Goal: Task Accomplishment & Management: Complete application form

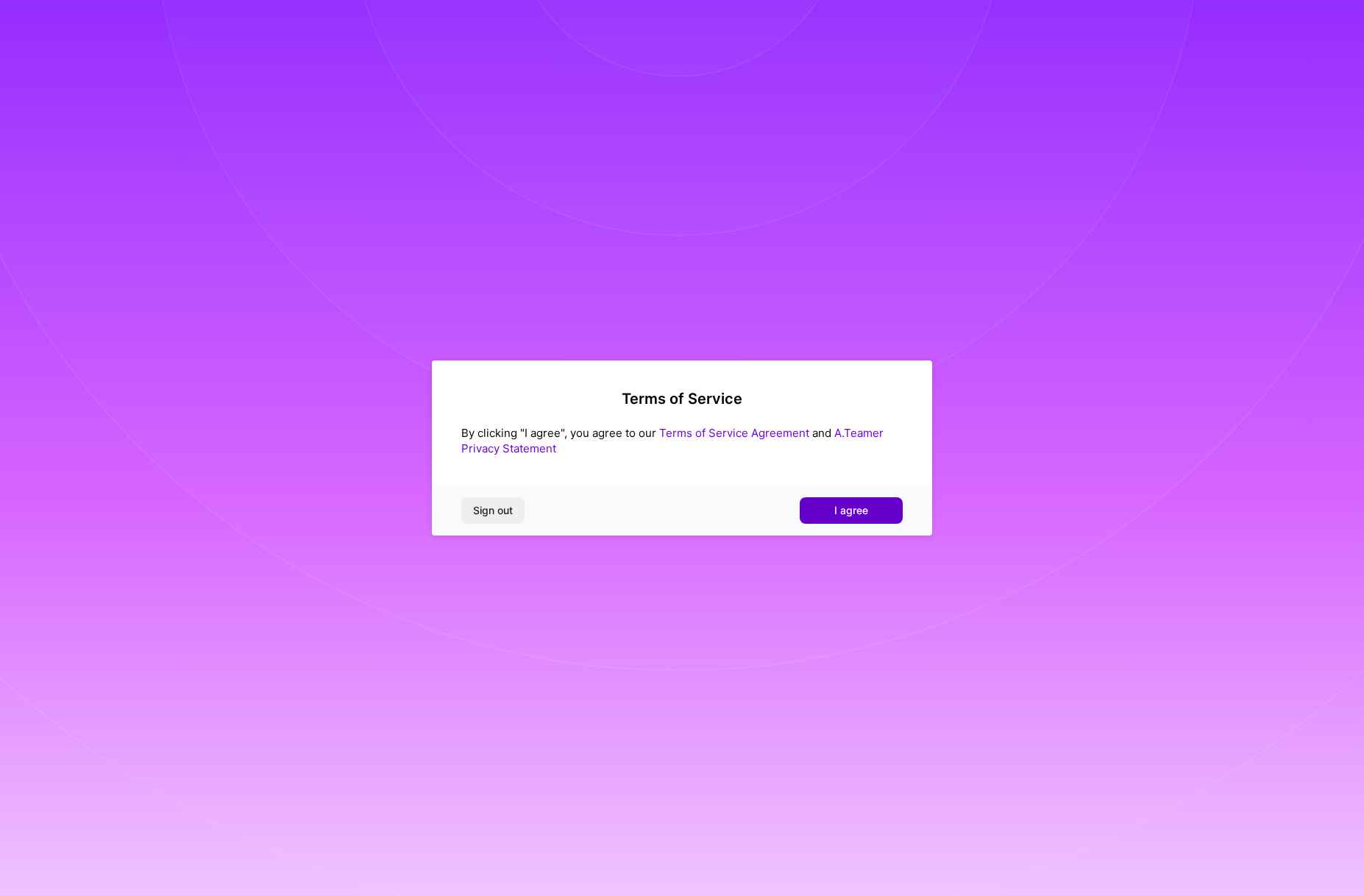
click at [840, 509] on span "I agree" at bounding box center [851, 511] width 34 height 14
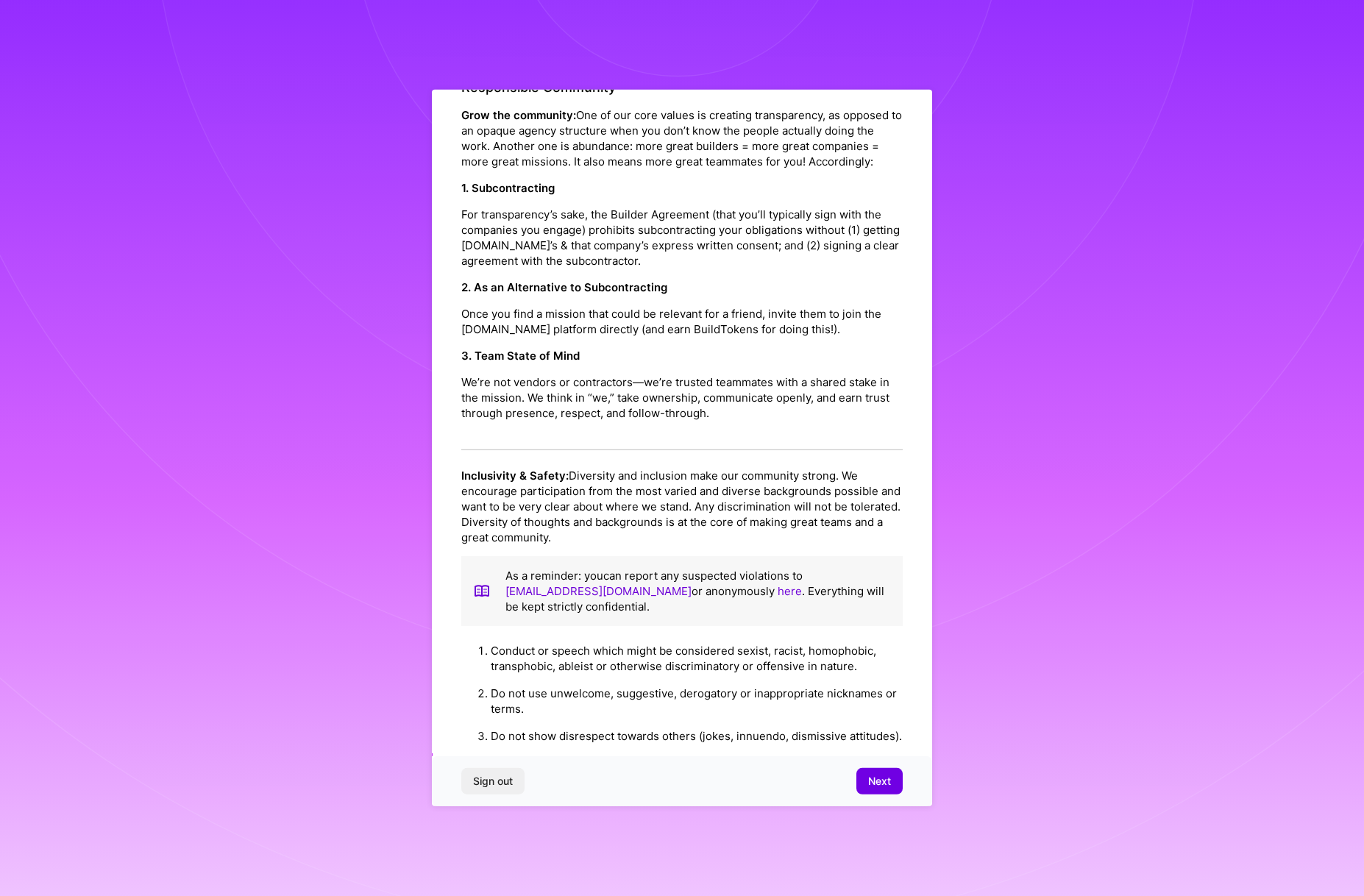
scroll to position [1368, 0]
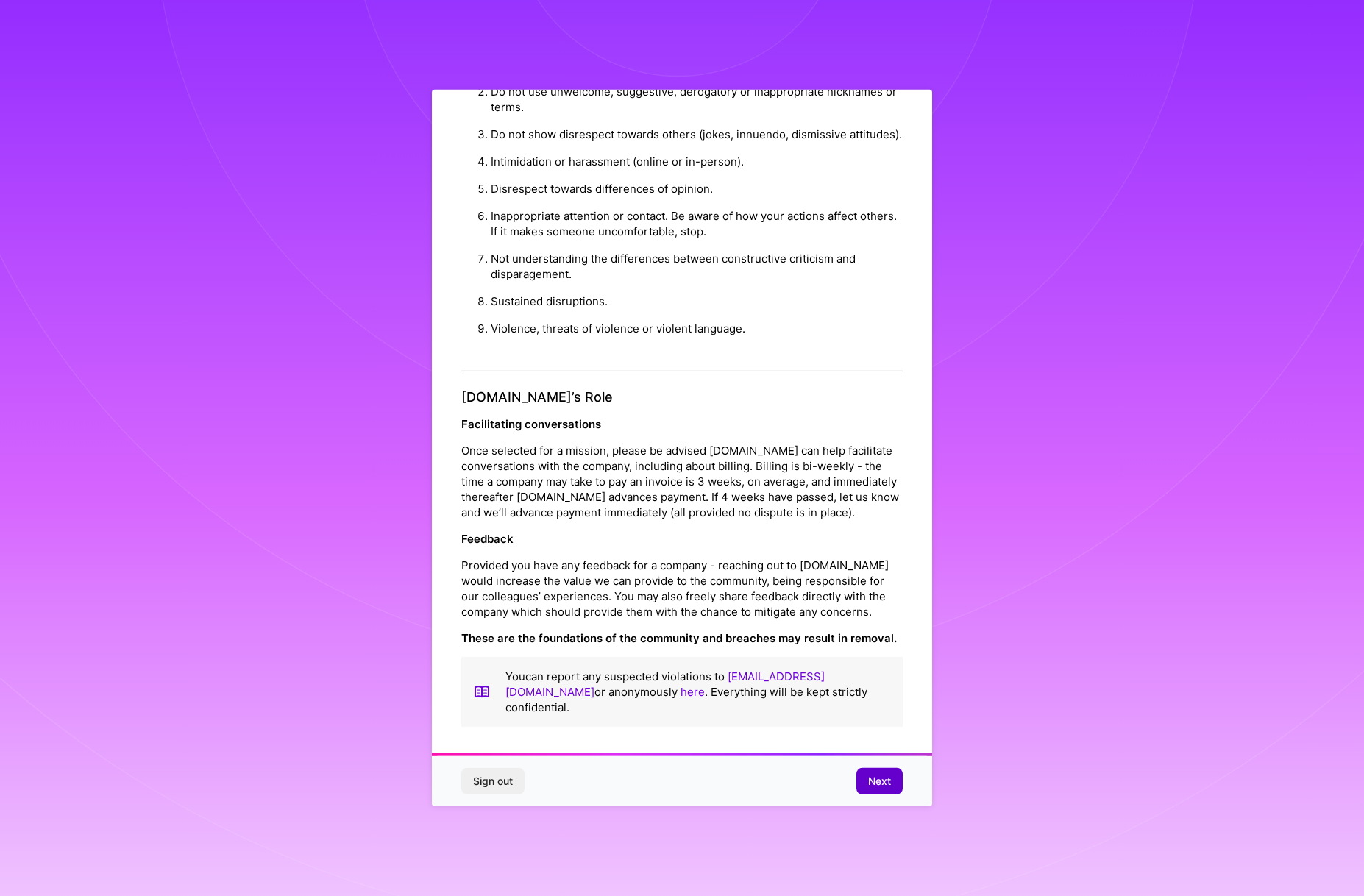
click at [876, 778] on span "Next" at bounding box center [880, 781] width 22 height 14
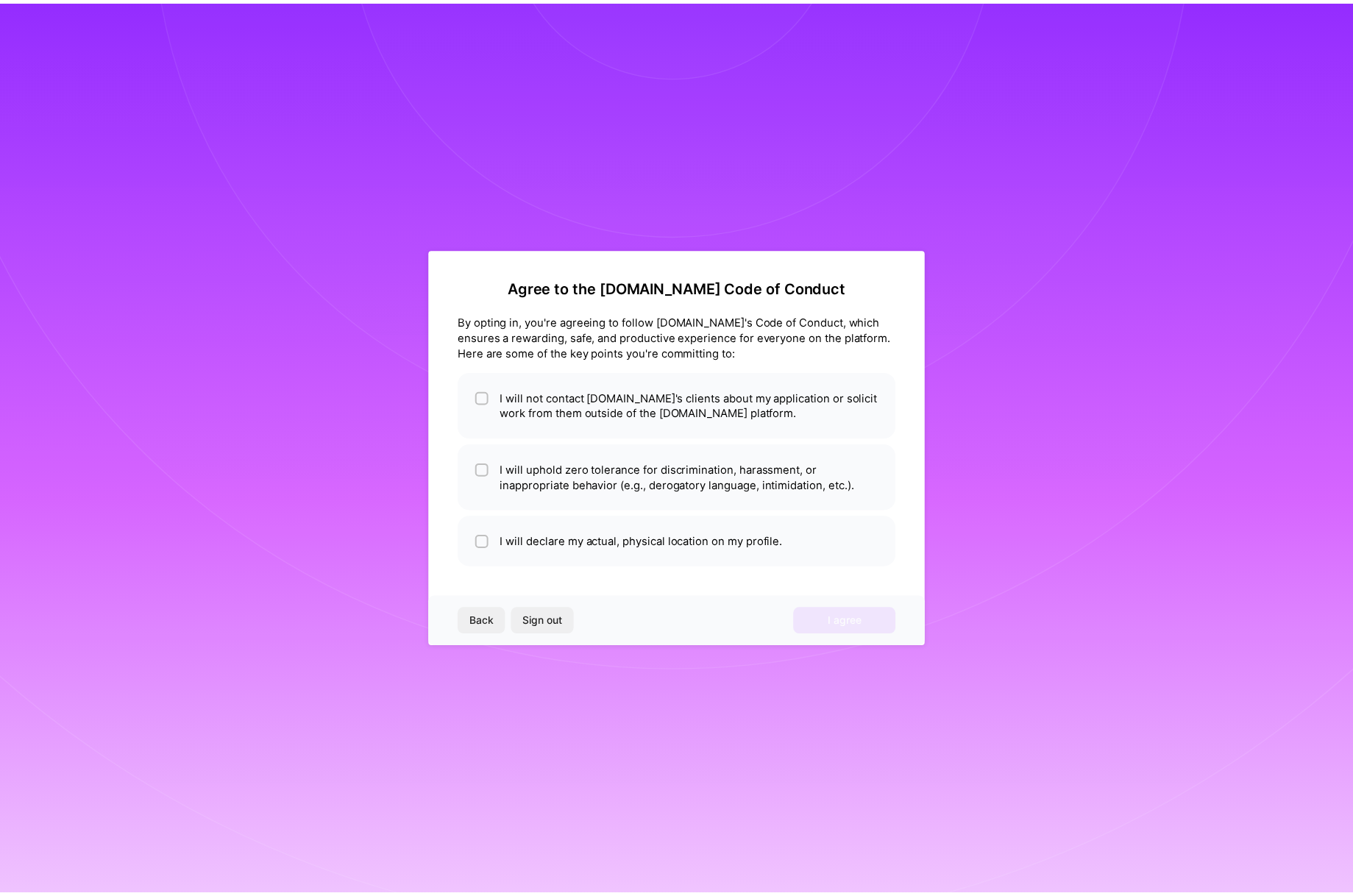
scroll to position [0, 0]
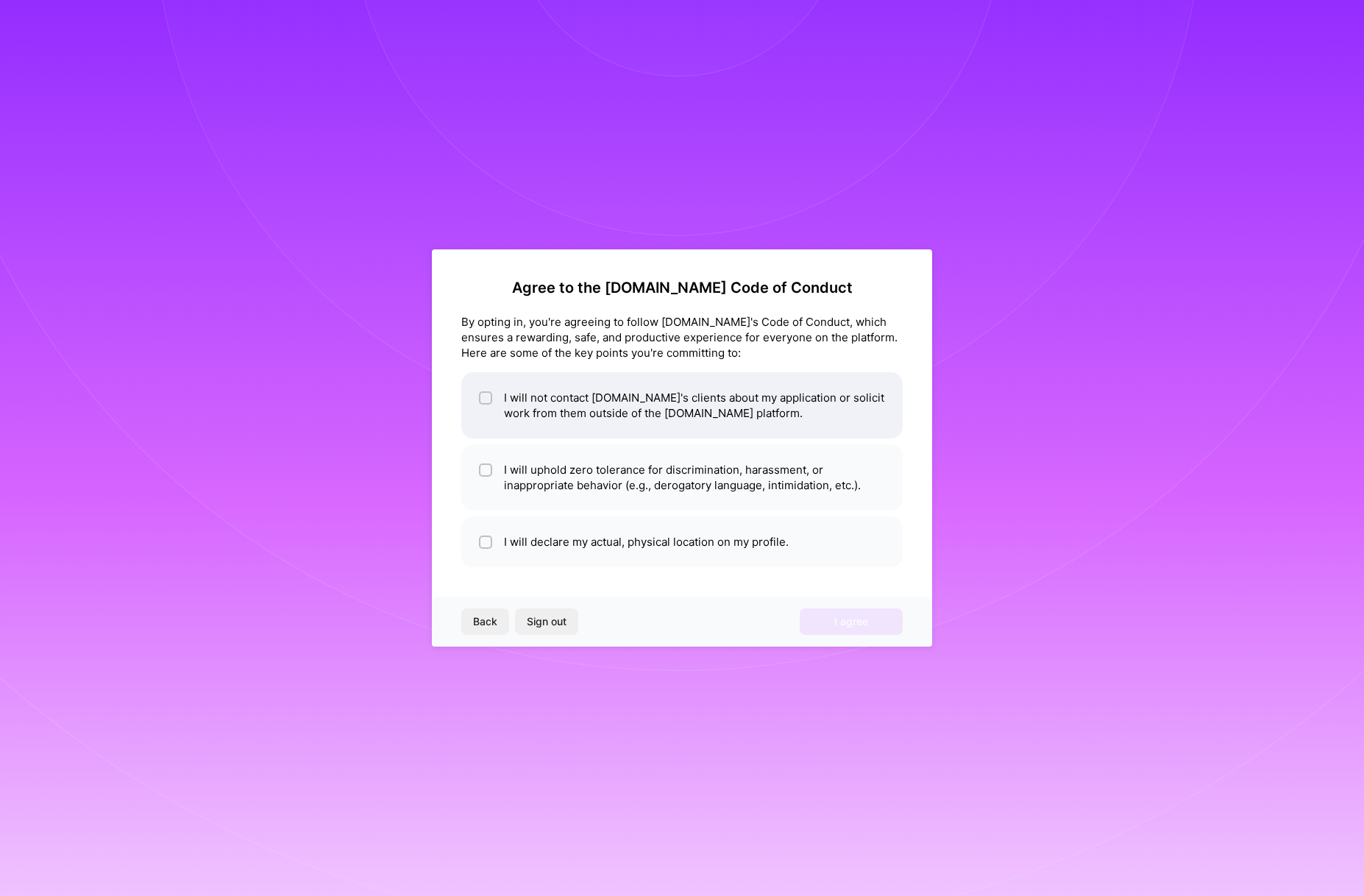
click at [487, 395] on input "checkbox" at bounding box center [487, 398] width 10 height 10
checkbox input "true"
click at [488, 470] on input "checkbox" at bounding box center [487, 470] width 10 height 10
checkbox input "true"
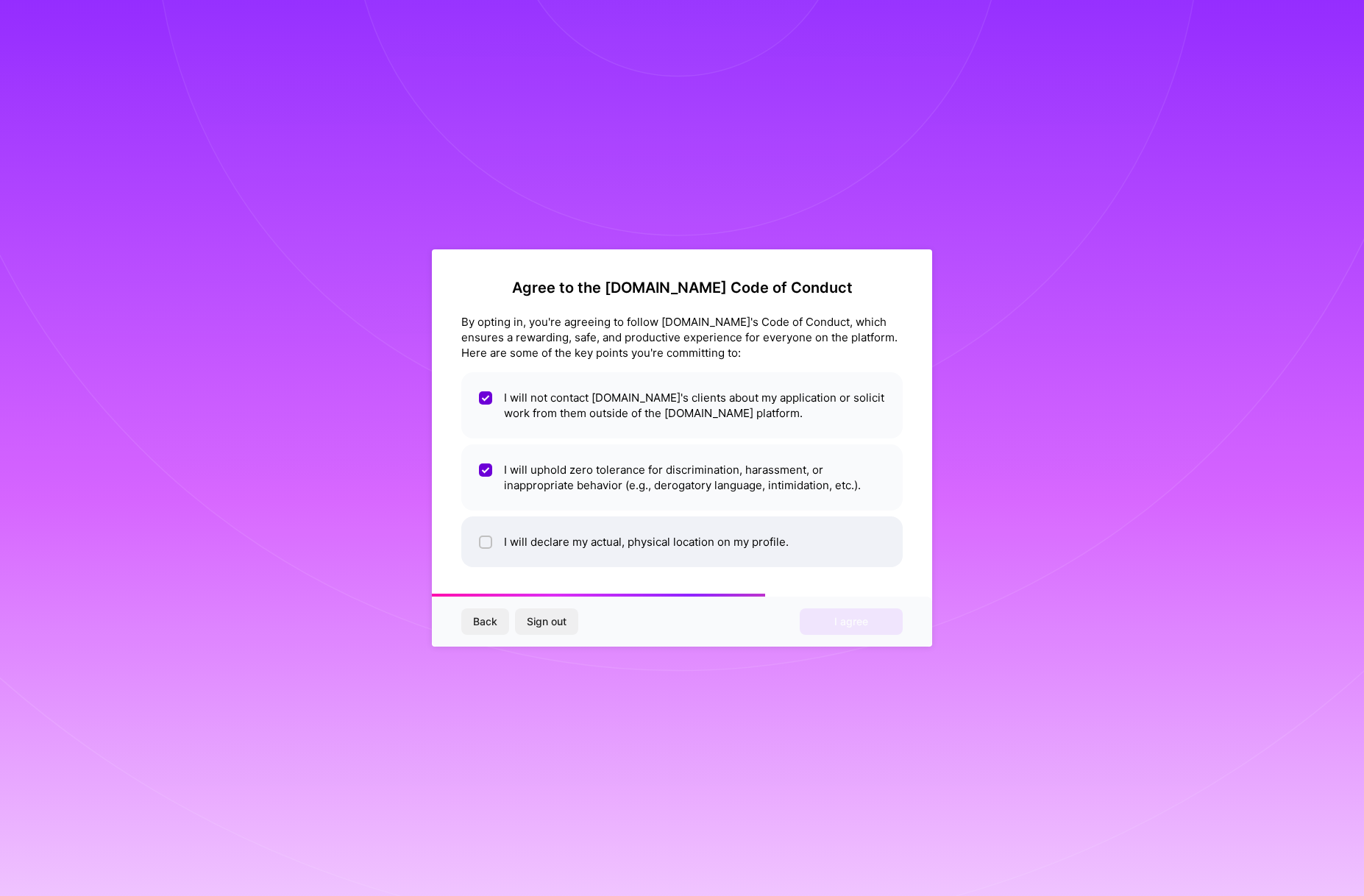
click at [489, 544] on input "checkbox" at bounding box center [487, 543] width 10 height 10
checkbox input "true"
click at [875, 617] on button "I agree" at bounding box center [851, 621] width 103 height 26
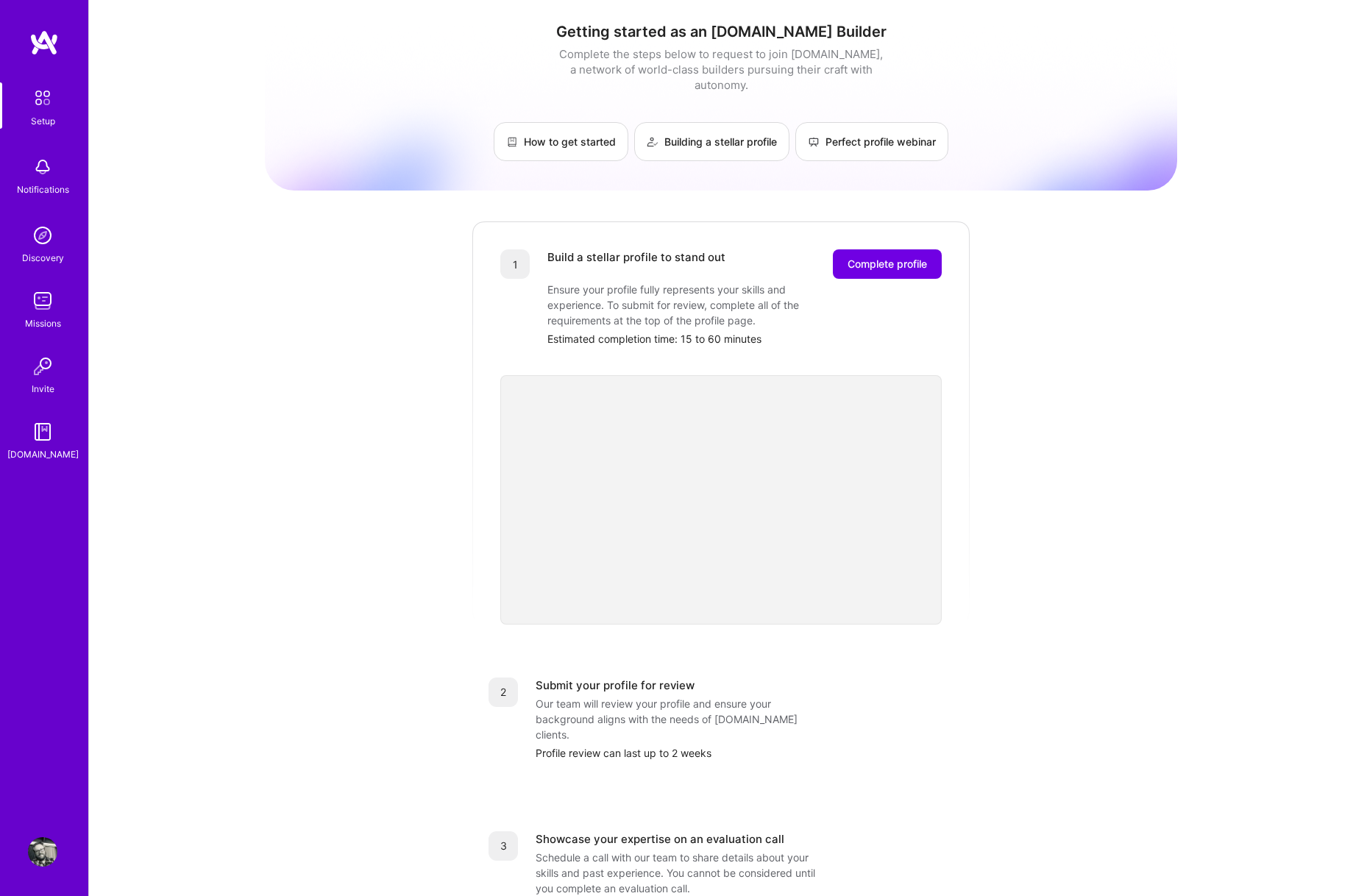
click at [1086, 496] on div "Getting started as an [DOMAIN_NAME] Builder Complete the steps below to request…" at bounding box center [721, 574] width 912 height 1126
click at [1104, 460] on div "Getting started as an [DOMAIN_NAME] Builder Complete the steps below to request…" at bounding box center [721, 574] width 912 height 1126
click at [1208, 470] on div "Getting started as an [DOMAIN_NAME] Builder Complete the steps below to request…" at bounding box center [721, 574] width 1264 height 1149
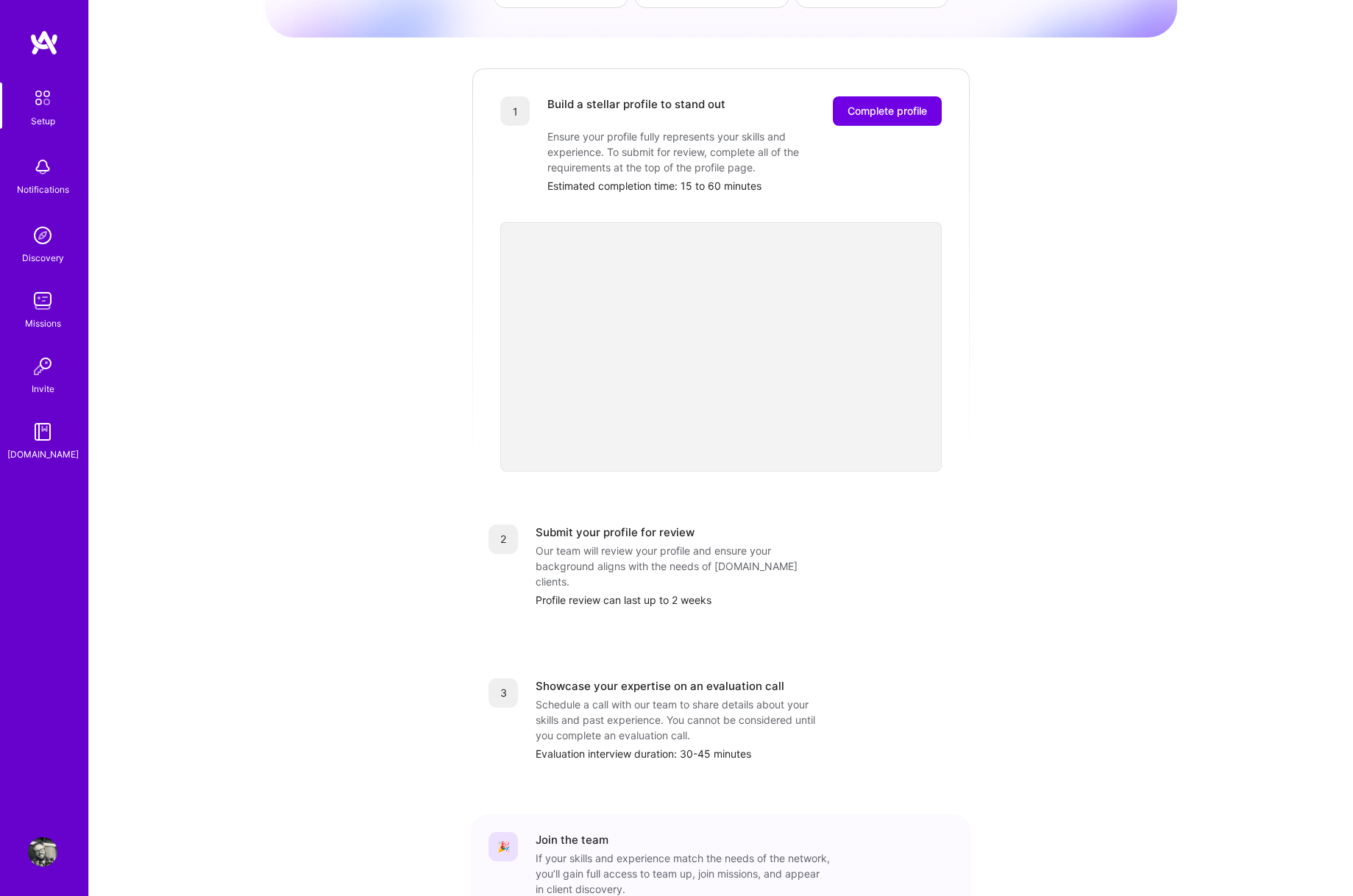
scroll to position [222, 0]
